Goal: Information Seeking & Learning: Learn about a topic

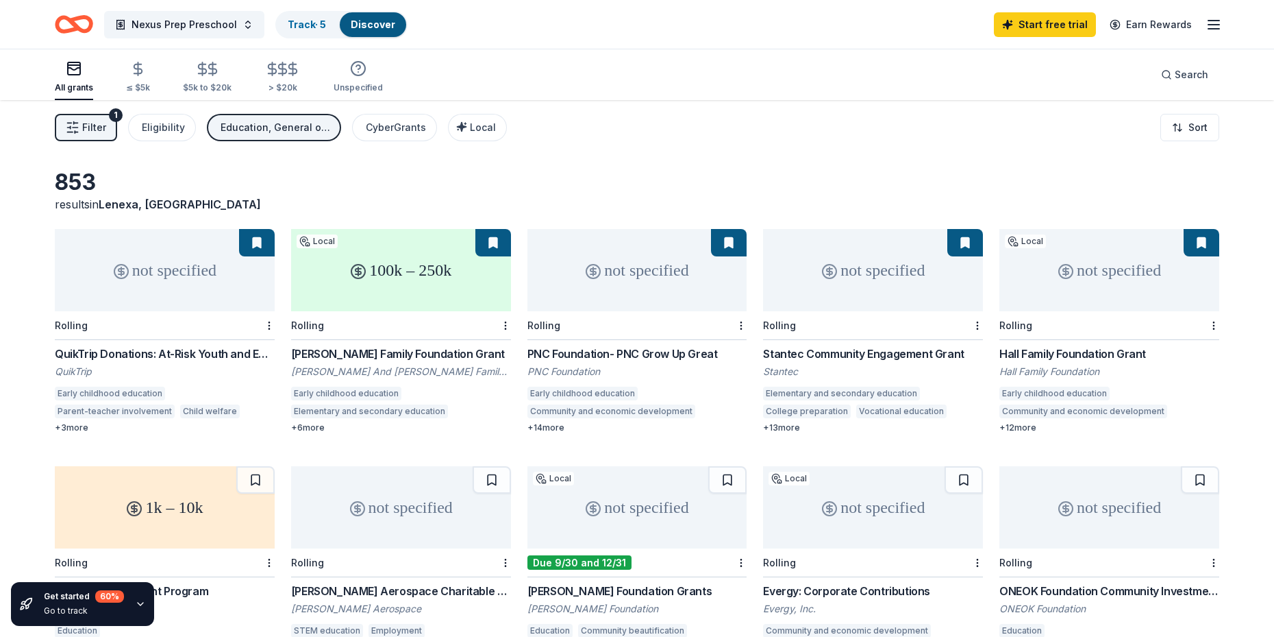
click at [738, 141] on div "Filter 1 Eligibility Education, General operations, Projects & programming Cybe…" at bounding box center [637, 127] width 1274 height 55
click at [139, 600] on icon "button" at bounding box center [140, 603] width 11 height 11
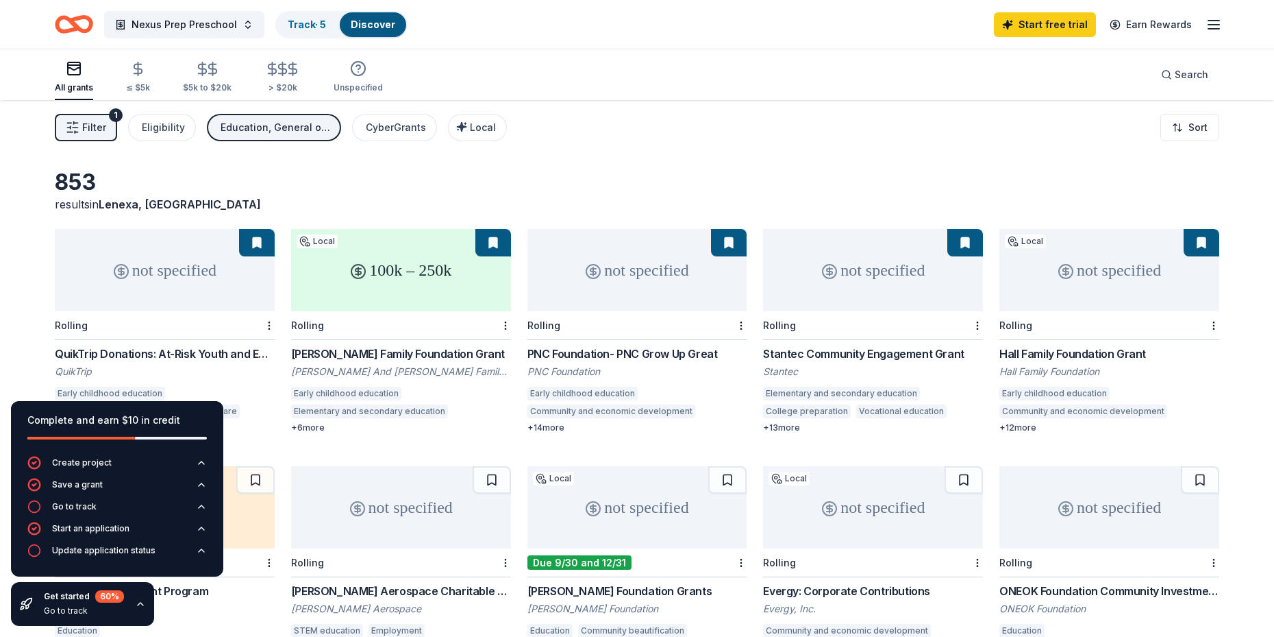
click at [139, 600] on icon "button" at bounding box center [140, 603] width 11 height 11
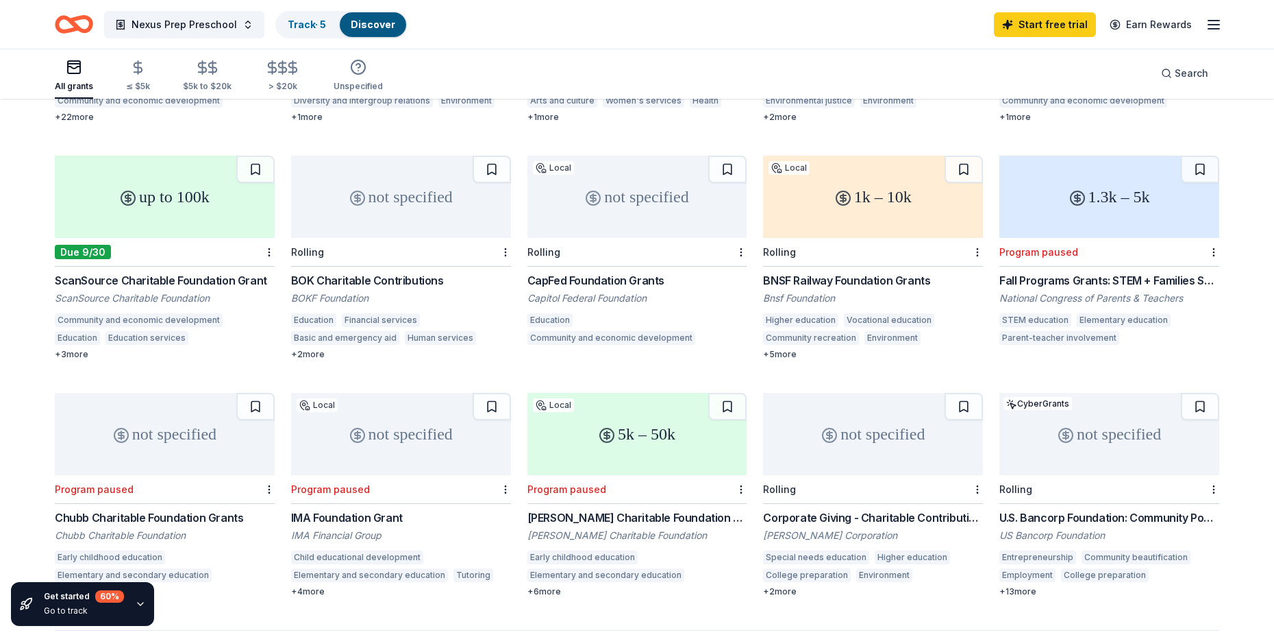
scroll to position [548, 0]
click at [149, 256] on div "Due 9/30" at bounding box center [165, 251] width 220 height 29
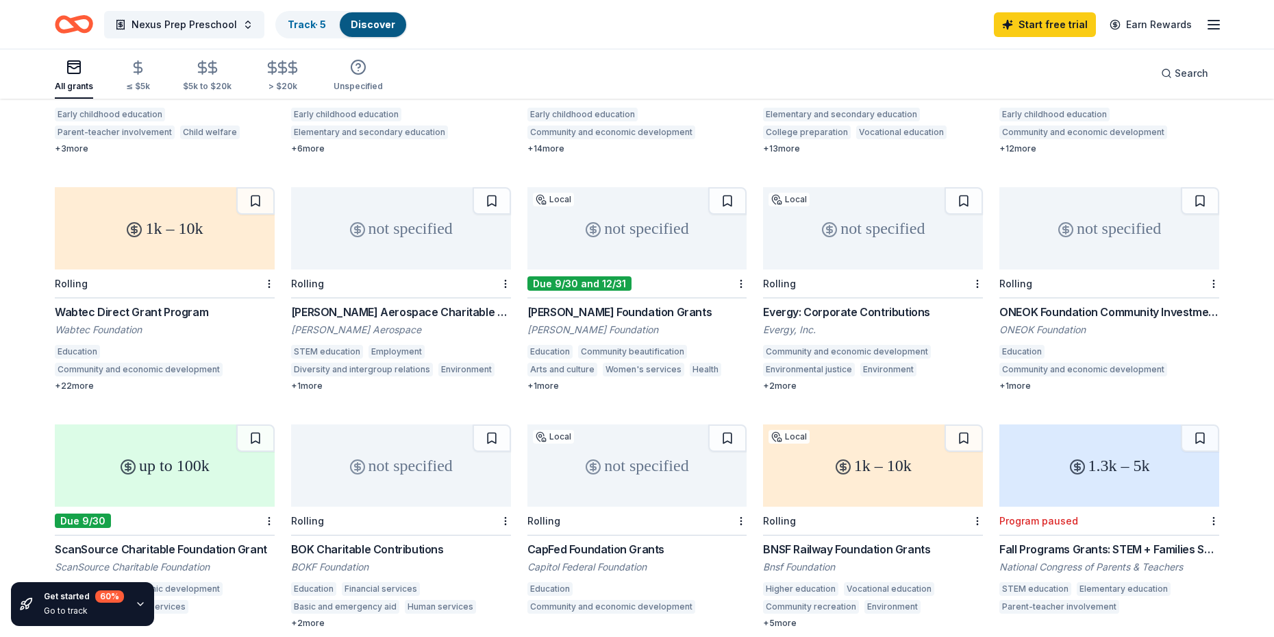
scroll to position [274, 0]
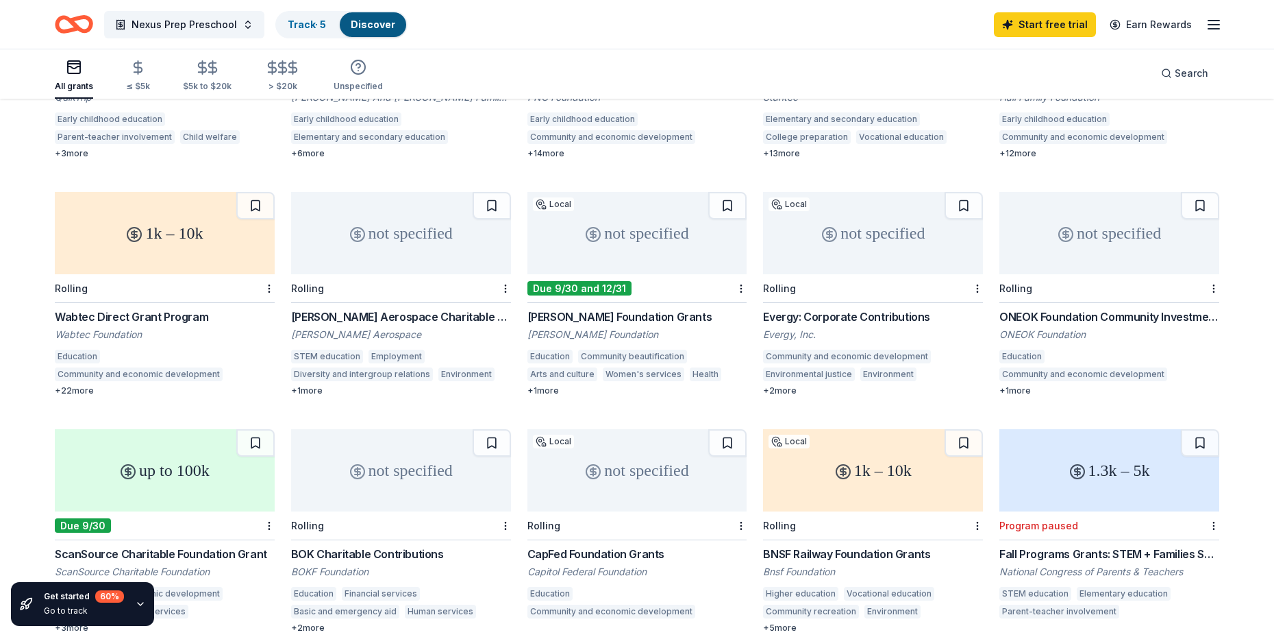
click at [209, 254] on div "1k – 10k" at bounding box center [165, 233] width 220 height 82
click at [641, 528] on div "Rolling" at bounding box center [638, 525] width 220 height 29
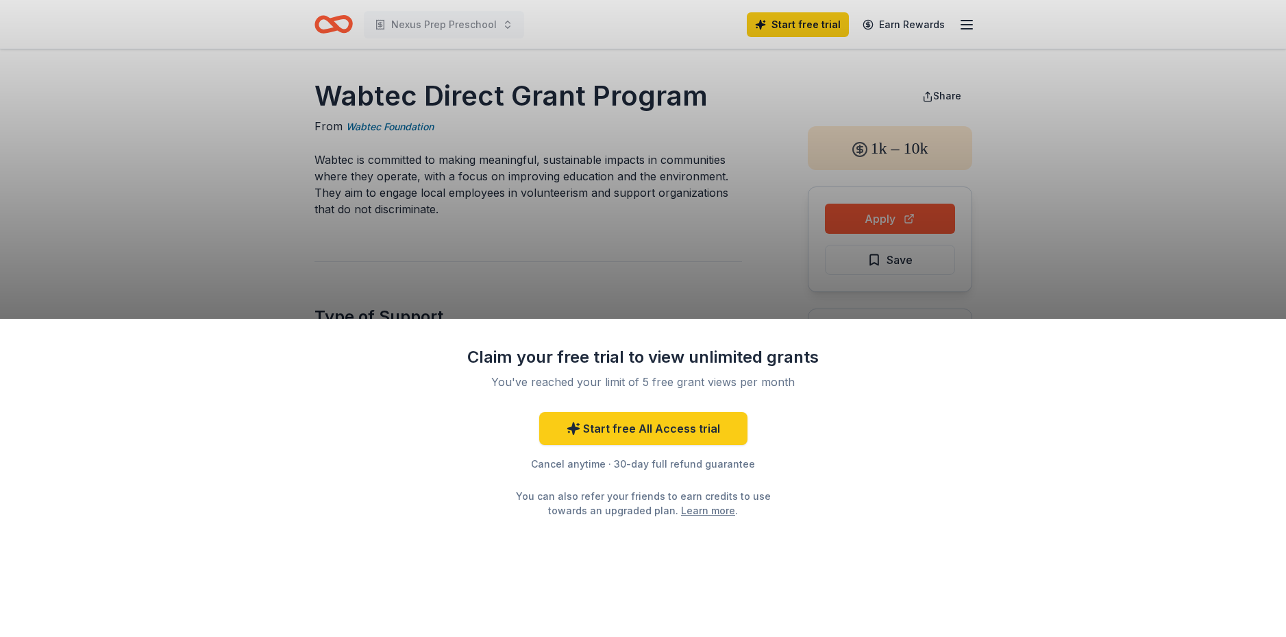
click at [452, 473] on div "Claim your free trial to view unlimited grants You've reached your limit of 5 f…" at bounding box center [643, 478] width 1286 height 319
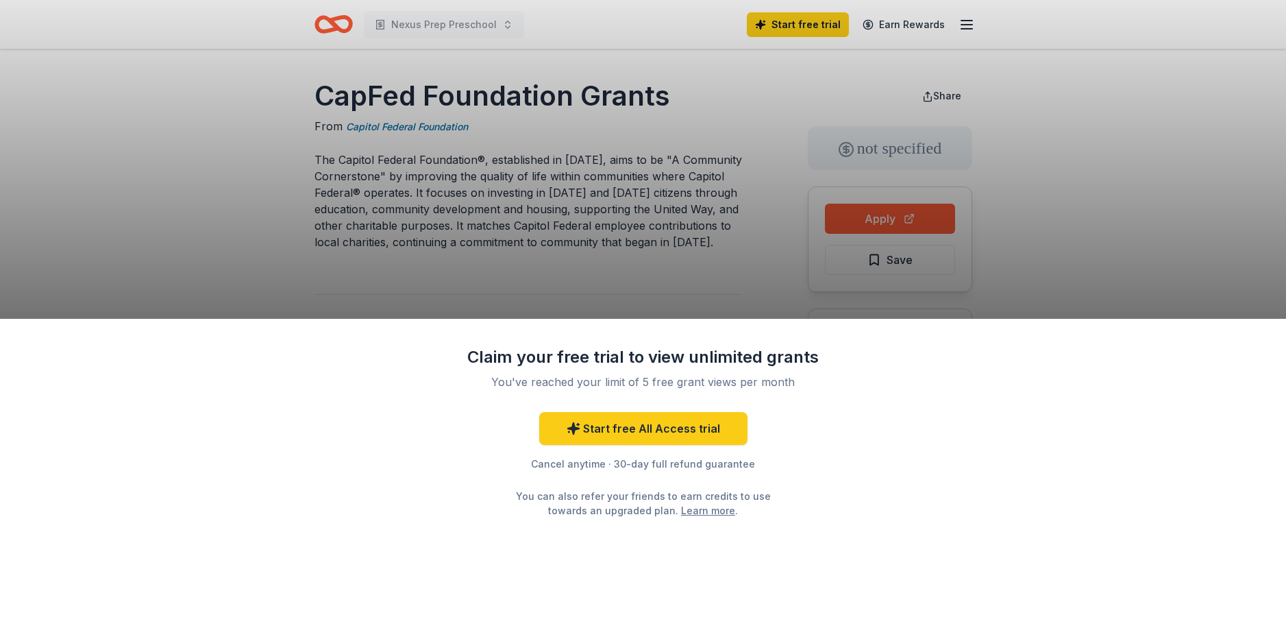
drag, startPoint x: 950, startPoint y: 621, endPoint x: 947, endPoint y: 628, distance: 7.7
click at [950, 624] on div "Claim your free trial to view unlimited grants You've reached your limit of 5 f…" at bounding box center [643, 478] width 1286 height 319
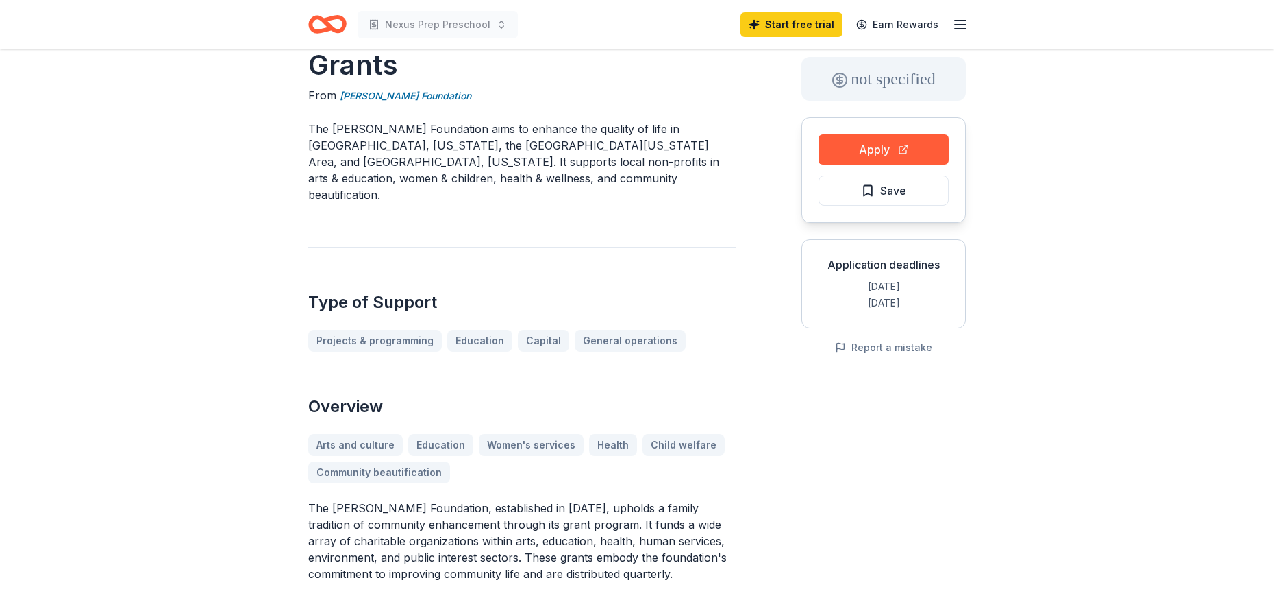
scroll to position [69, 0]
click at [757, 488] on div "[PERSON_NAME] Foundation Grants From [PERSON_NAME] Foundation The [PERSON_NAME]…" at bounding box center [637, 582] width 658 height 1148
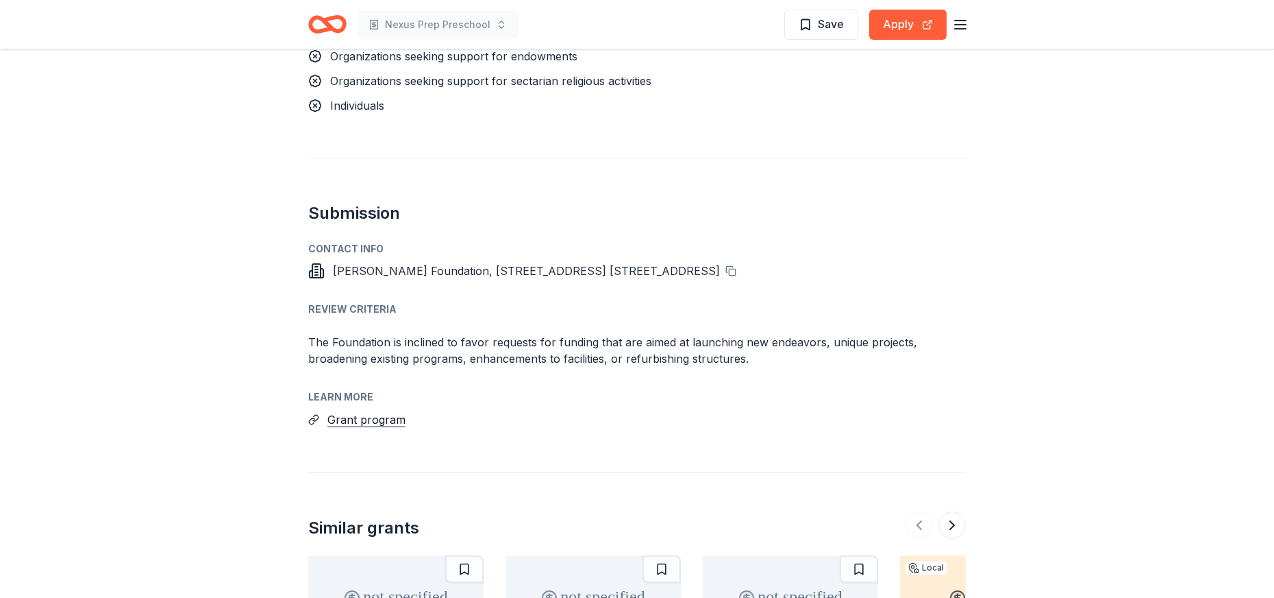
scroll to position [1339, 0]
